Goal: Information Seeking & Learning: Check status

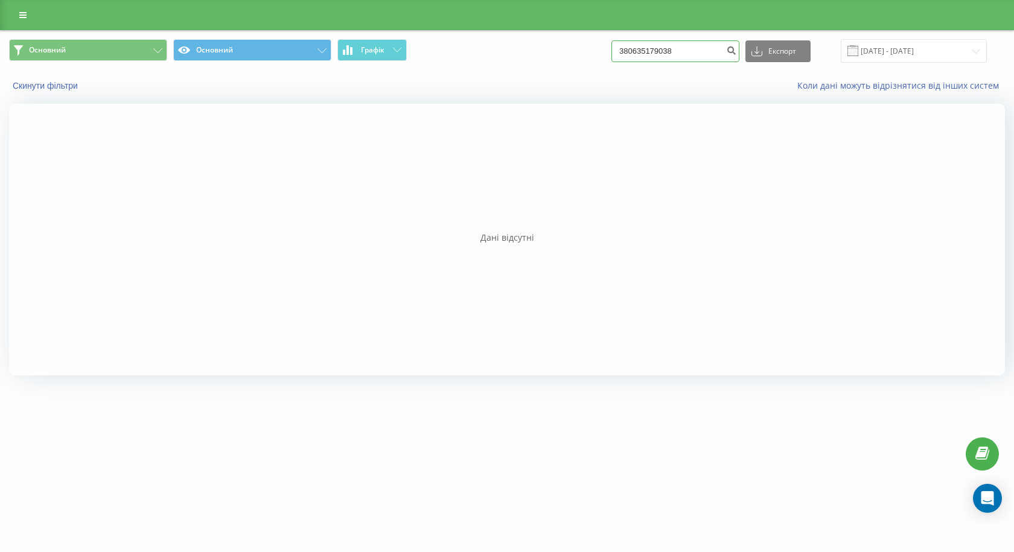
drag, startPoint x: 691, startPoint y: 54, endPoint x: 552, endPoint y: 54, distance: 139.4
click at [552, 54] on div "Основний Основний Графік 380635179038 Експорт .csv .xls .xlsx 19.05.2025 - 19.0…" at bounding box center [507, 51] width 996 height 24
paste input
paste input "380953456313"
type input "380953456313"
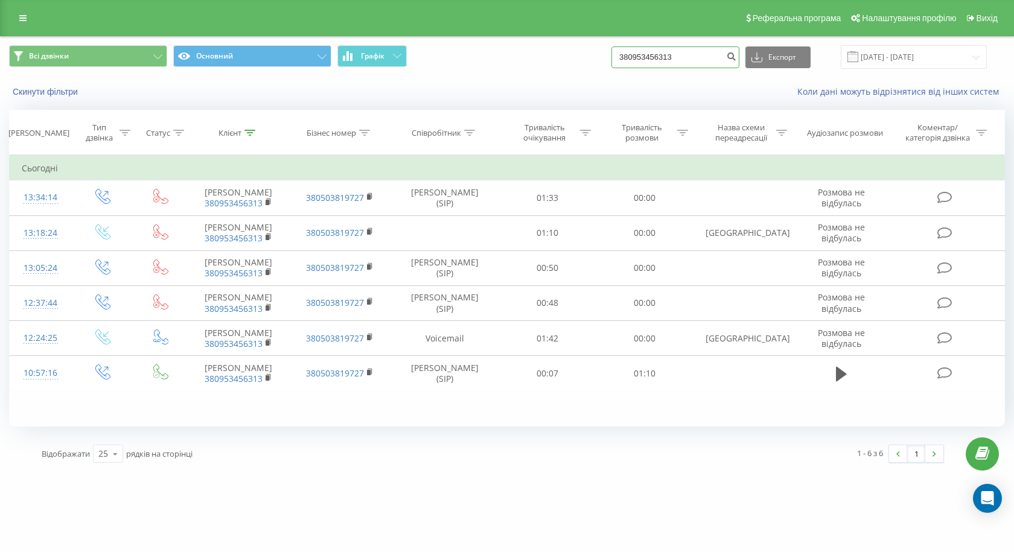
drag, startPoint x: 700, startPoint y: 57, endPoint x: 535, endPoint y: 71, distance: 164.8
click at [535, 71] on div "Всі дзвінки Основний Графік 380953456313 Експорт .csv .xls .xlsx 21.05.2025 - 2…" at bounding box center [507, 57] width 1013 height 40
